Goal: Check status: Check status

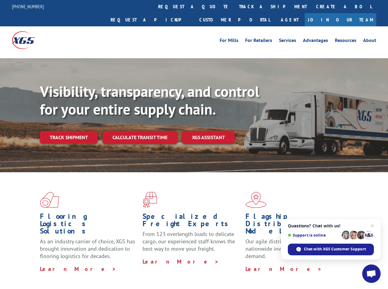
click at [194, 145] on div "Visibility, transparency, and control for your entire supply chain. Track shipm…" at bounding box center [214, 126] width 348 height 86
click at [234, 6] on link "track a shipment" at bounding box center [272, 6] width 77 height 13
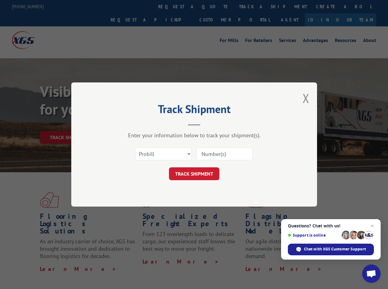
click at [214, 6] on div "Track Shipment Enter your information below to track your shipment(s). Select c…" at bounding box center [194, 144] width 388 height 289
click at [253, 6] on div "Track Shipment Enter your information below to track your shipment(s). Select c…" at bounding box center [194, 144] width 388 height 289
click at [68, 124] on div "Track Shipment Enter your information below to track your shipment(s). Select c…" at bounding box center [194, 144] width 388 height 289
click at [139, 124] on header "Track Shipment" at bounding box center [194, 115] width 184 height 21
click at [208, 124] on header "Track Shipment" at bounding box center [194, 115] width 184 height 21
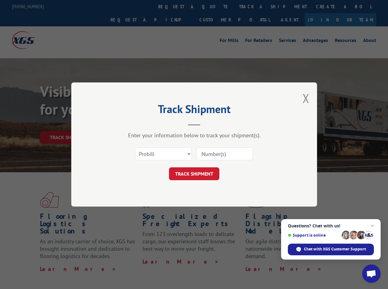
click at [371, 274] on span "Open chat" at bounding box center [371, 274] width 10 height 9
